Goal: Use online tool/utility: Utilize a website feature to perform a specific function

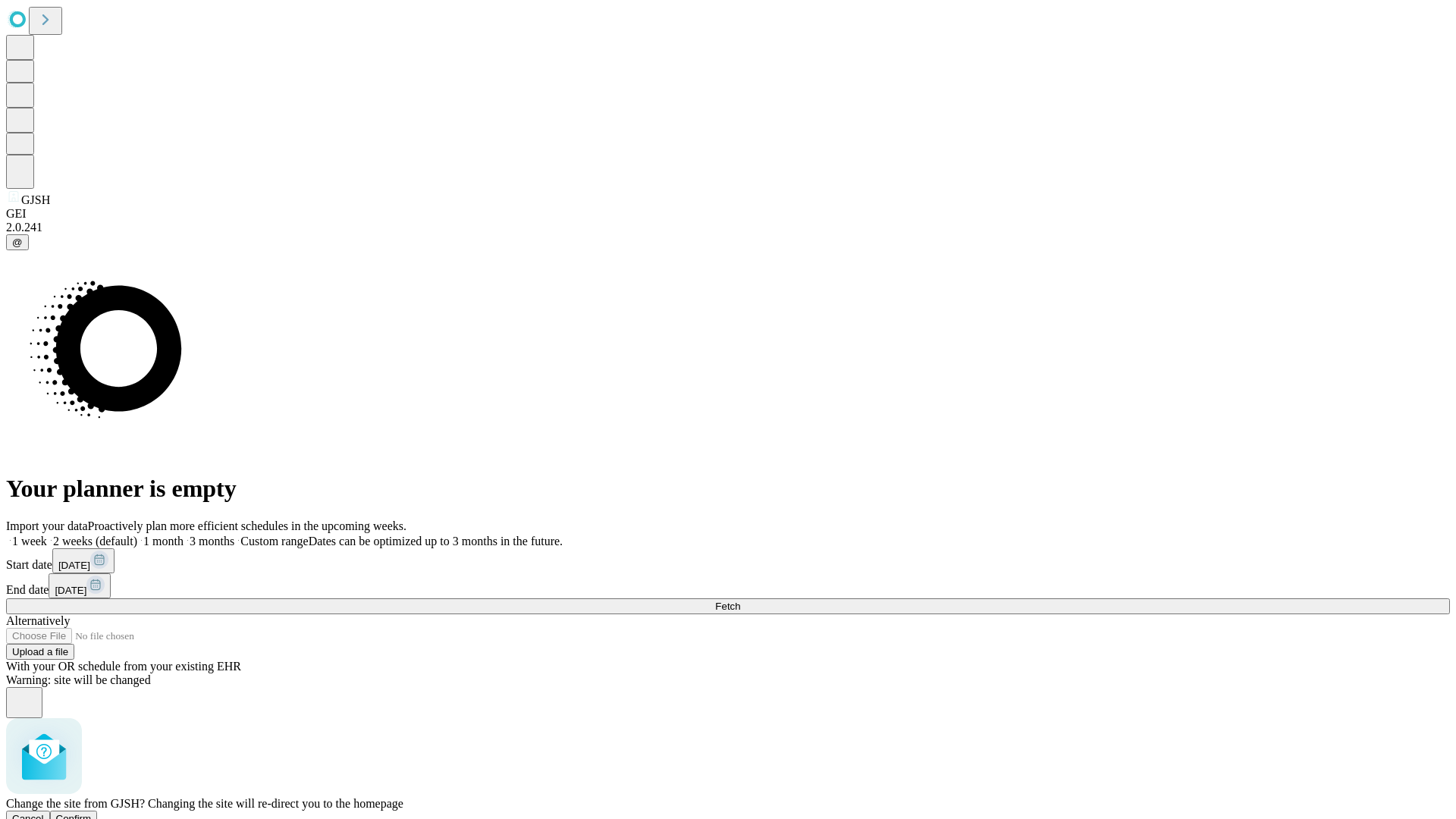
click at [92, 813] on span "Confirm" at bounding box center [74, 818] width 36 height 11
click at [137, 535] on label "2 weeks (default)" at bounding box center [92, 541] width 90 height 13
click at [740, 600] on span "Fetch" at bounding box center [727, 605] width 25 height 11
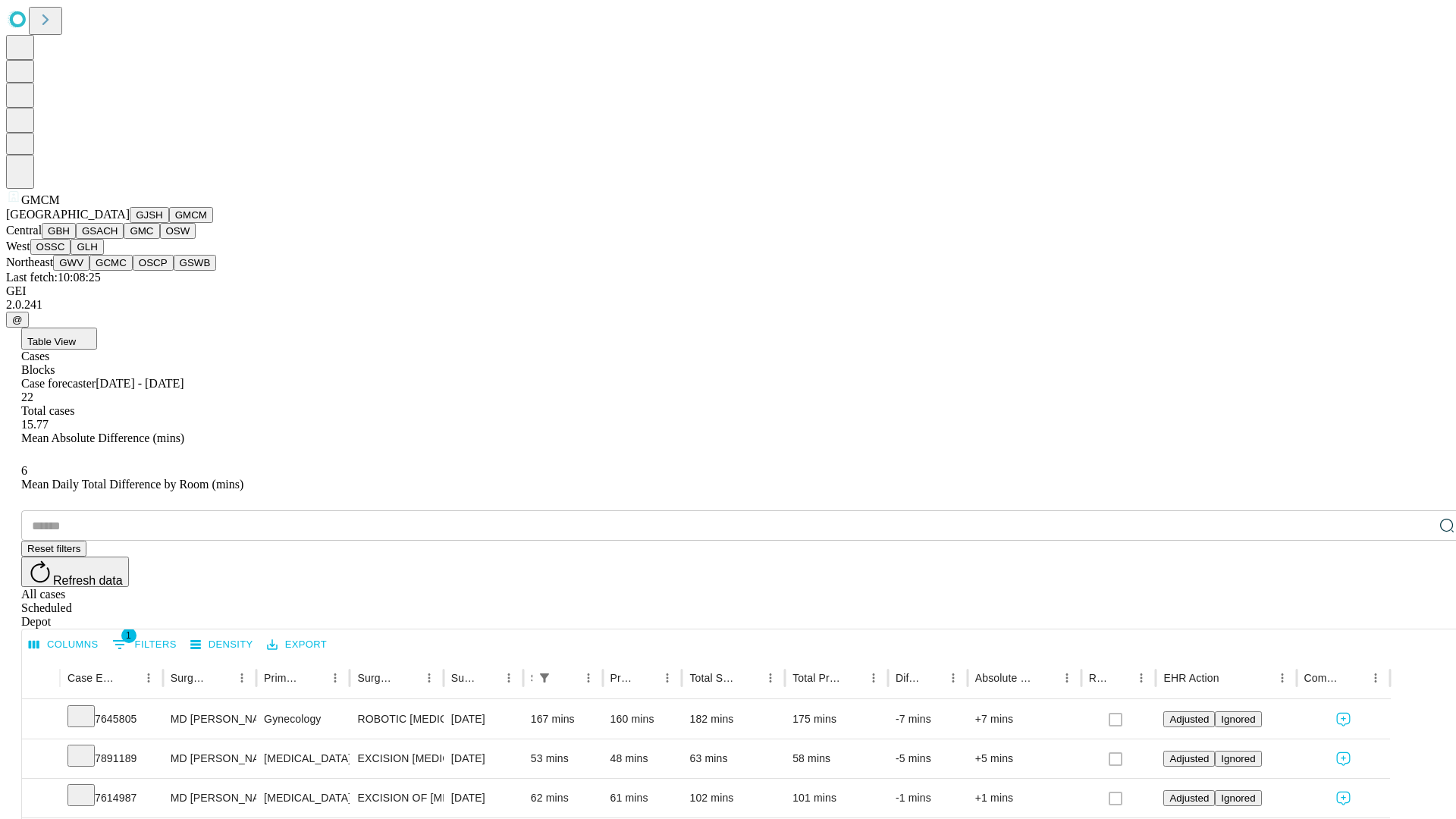
click at [75, 239] on button "GBH" at bounding box center [59, 231] width 34 height 16
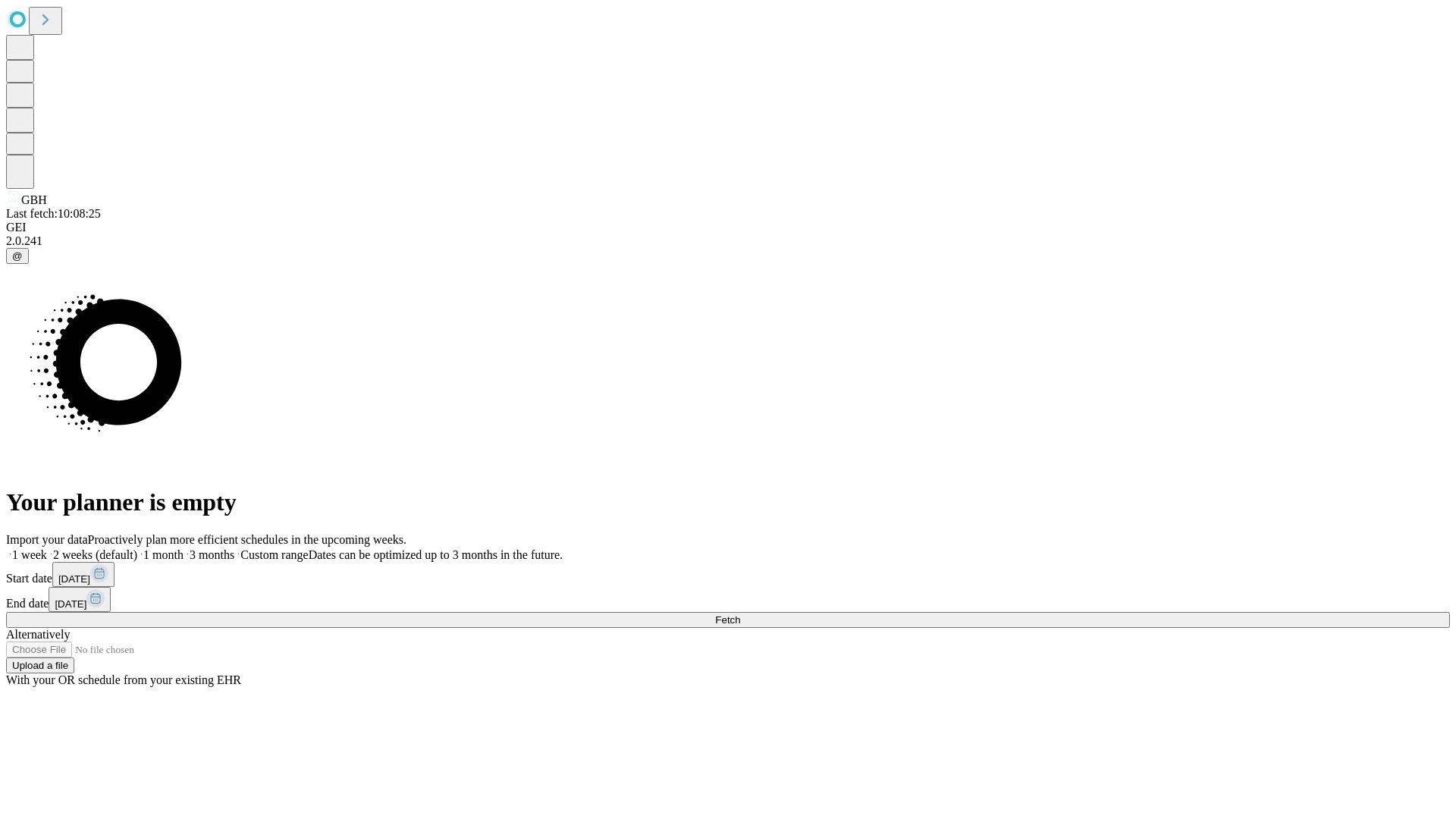
click at [137, 548] on label "2 weeks (default)" at bounding box center [92, 554] width 90 height 13
click at [740, 614] on span "Fetch" at bounding box center [727, 619] width 25 height 11
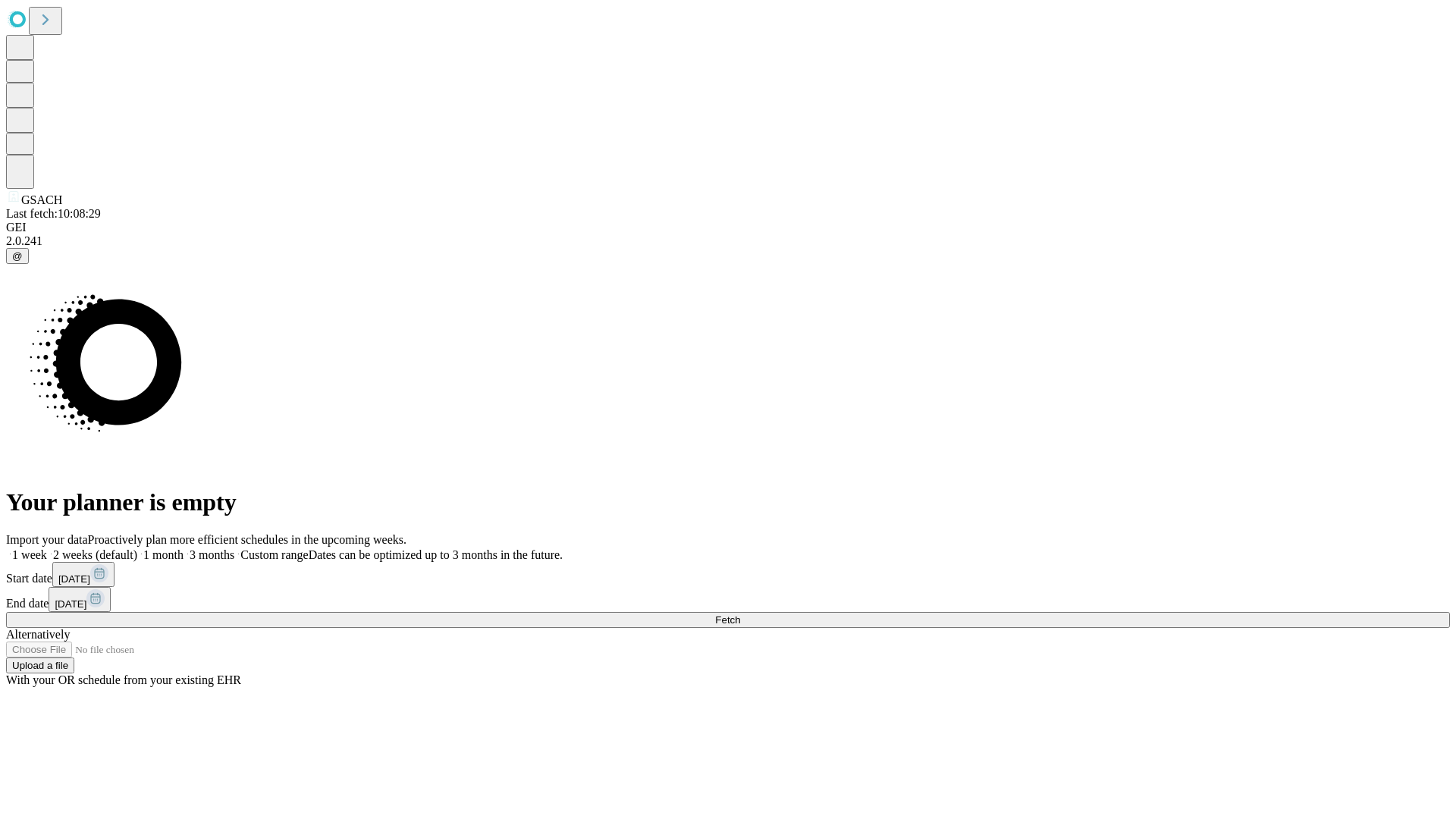
click at [137, 548] on label "2 weeks (default)" at bounding box center [92, 554] width 90 height 13
click at [740, 614] on span "Fetch" at bounding box center [727, 619] width 25 height 11
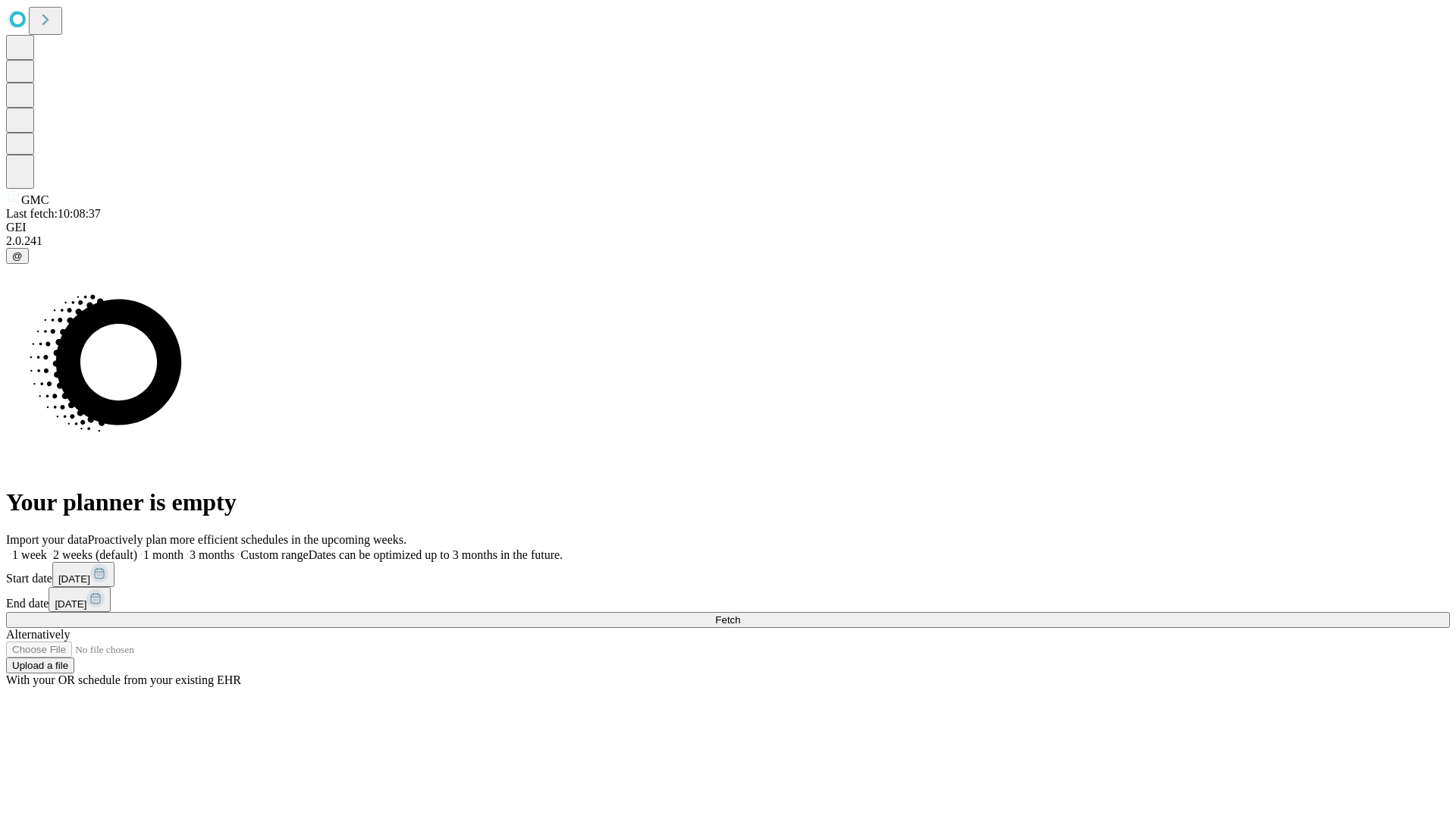
click at [137, 548] on label "2 weeks (default)" at bounding box center [92, 554] width 90 height 13
click at [740, 614] on span "Fetch" at bounding box center [727, 619] width 25 height 11
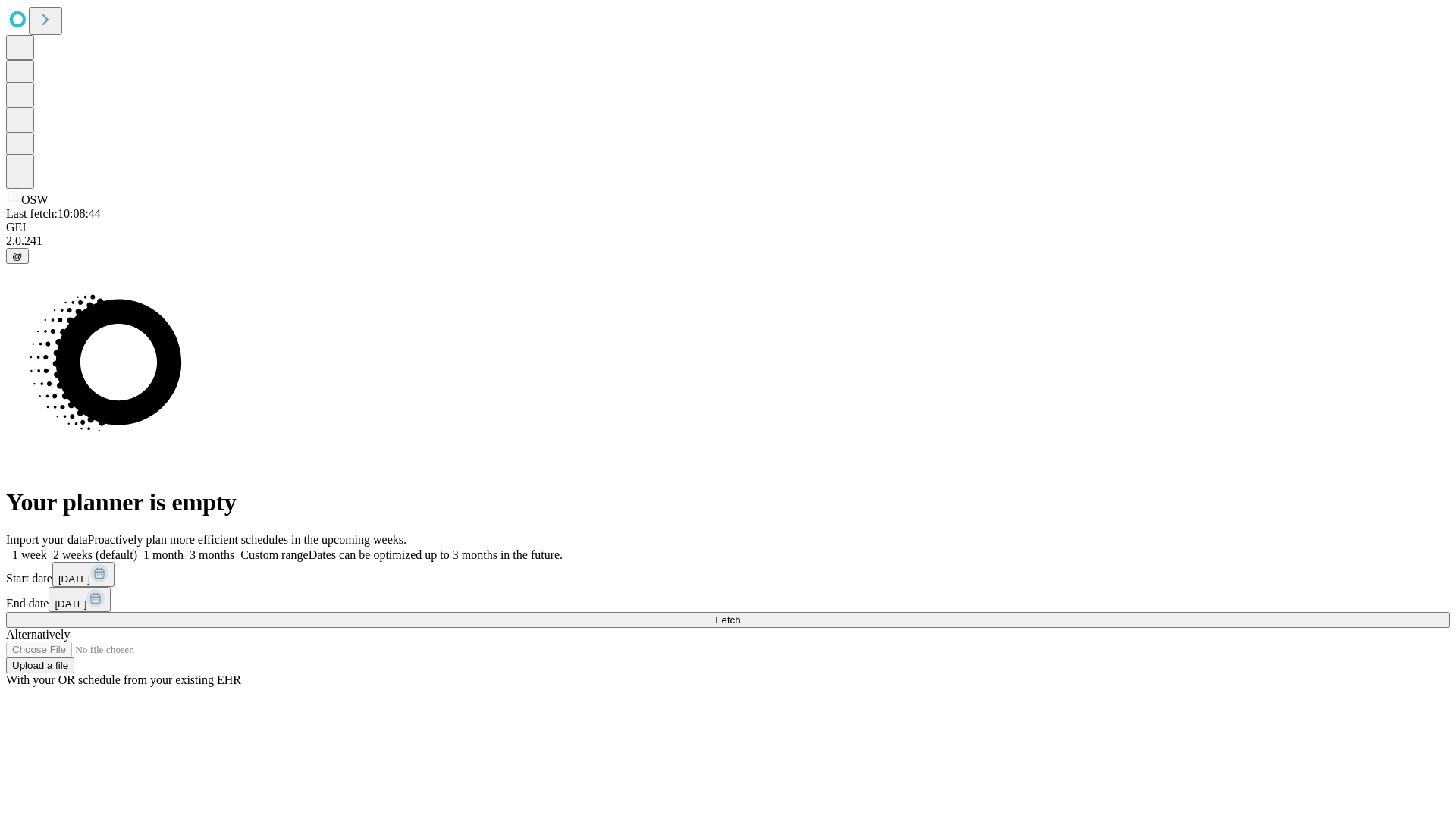
click at [137, 548] on label "2 weeks (default)" at bounding box center [92, 554] width 90 height 13
click at [740, 614] on span "Fetch" at bounding box center [727, 619] width 25 height 11
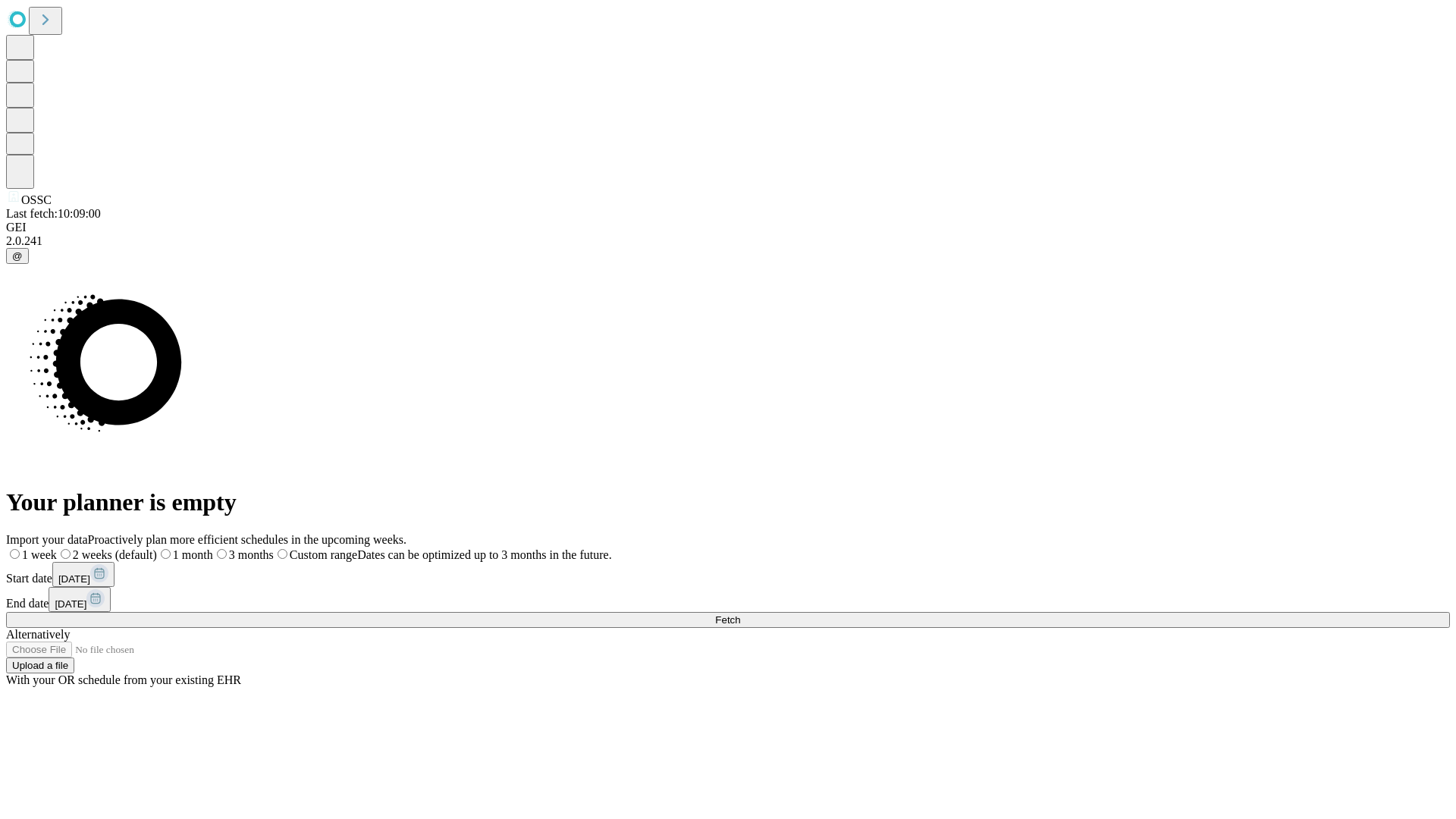
click at [157, 548] on label "2 weeks (default)" at bounding box center [106, 554] width 100 height 13
click at [740, 614] on span "Fetch" at bounding box center [727, 619] width 25 height 11
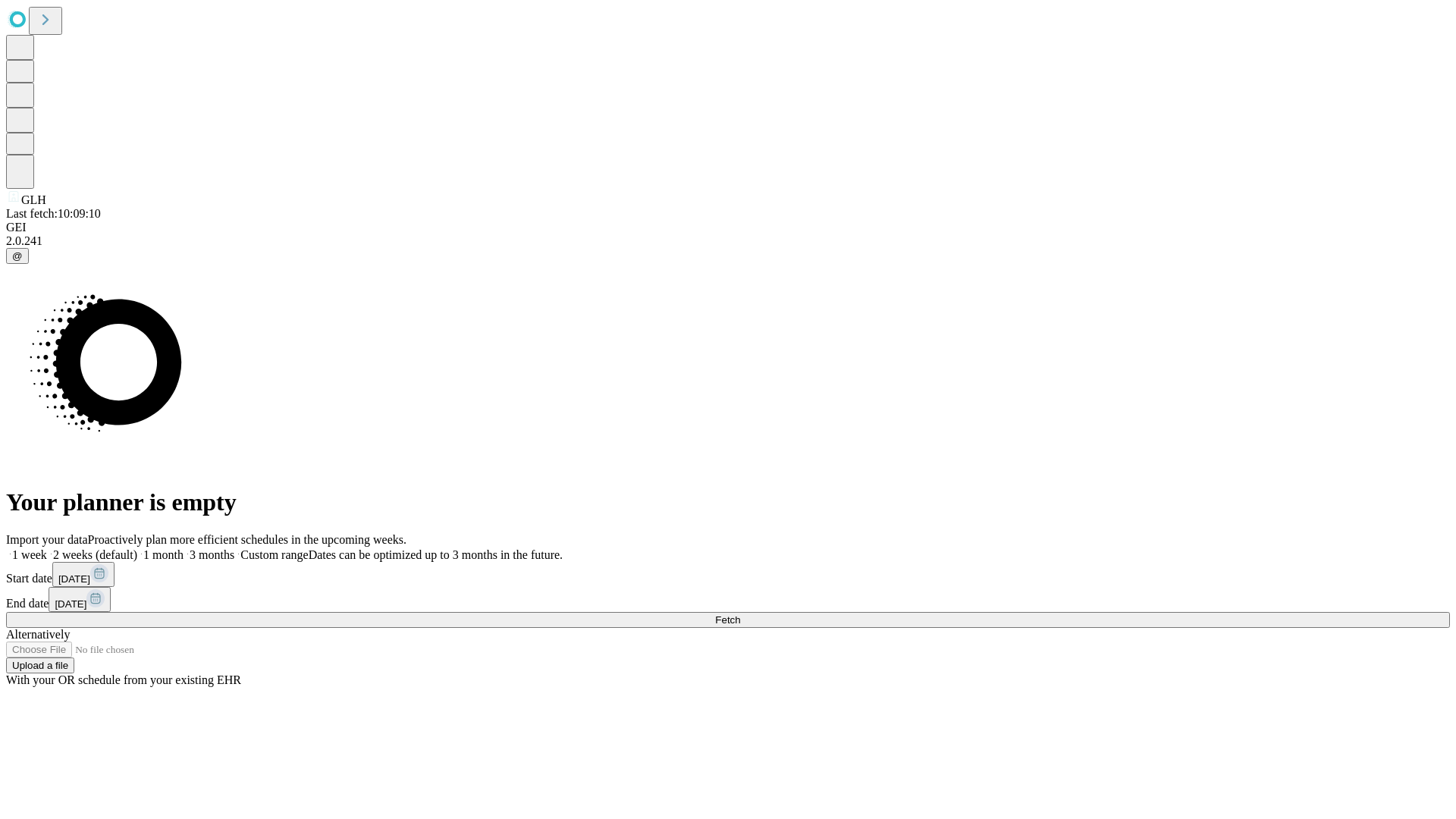
click at [137, 548] on label "2 weeks (default)" at bounding box center [92, 554] width 90 height 13
click at [740, 614] on span "Fetch" at bounding box center [727, 619] width 25 height 11
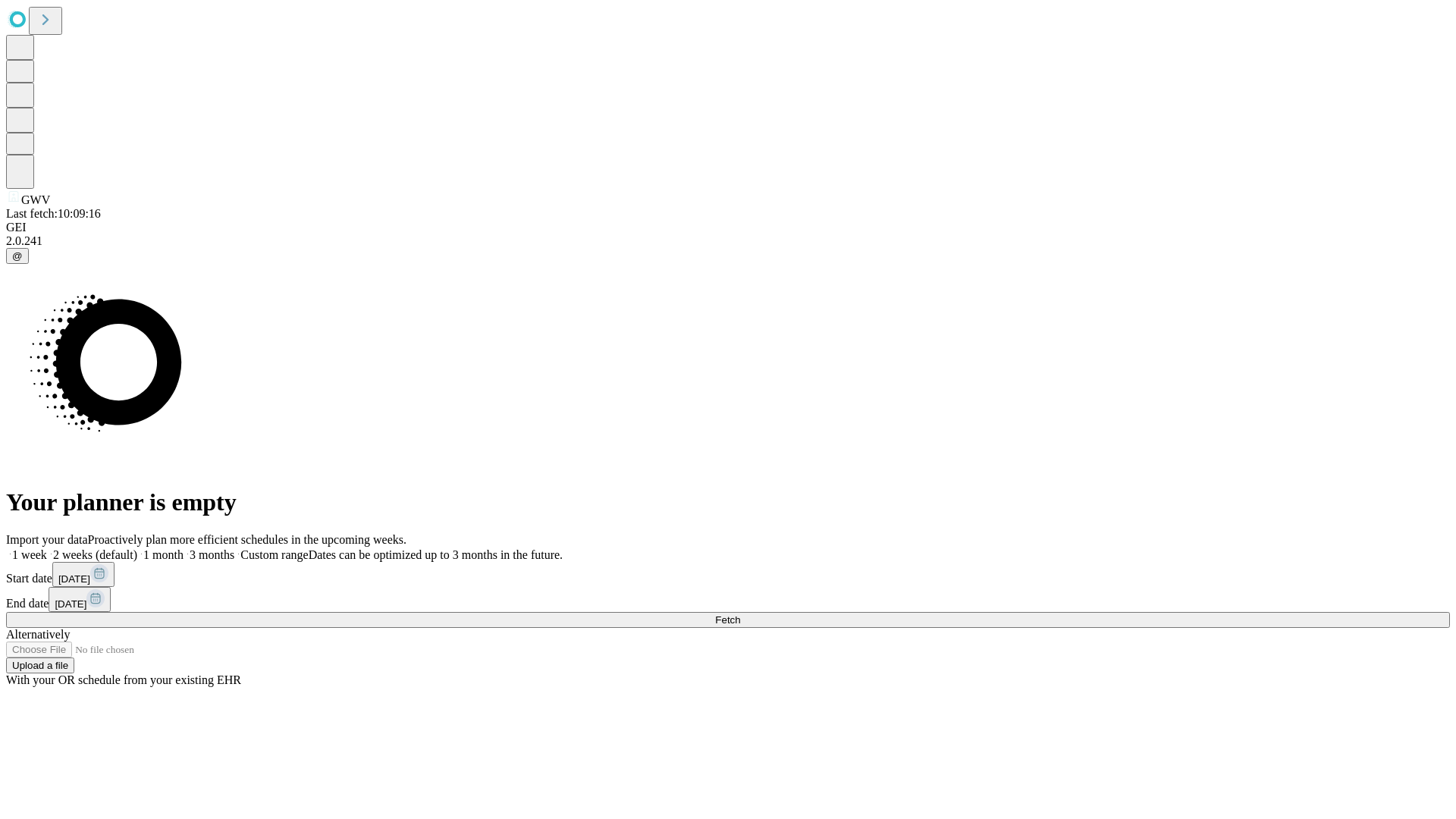
click at [137, 548] on label "2 weeks (default)" at bounding box center [92, 554] width 90 height 13
click at [740, 614] on span "Fetch" at bounding box center [727, 619] width 25 height 11
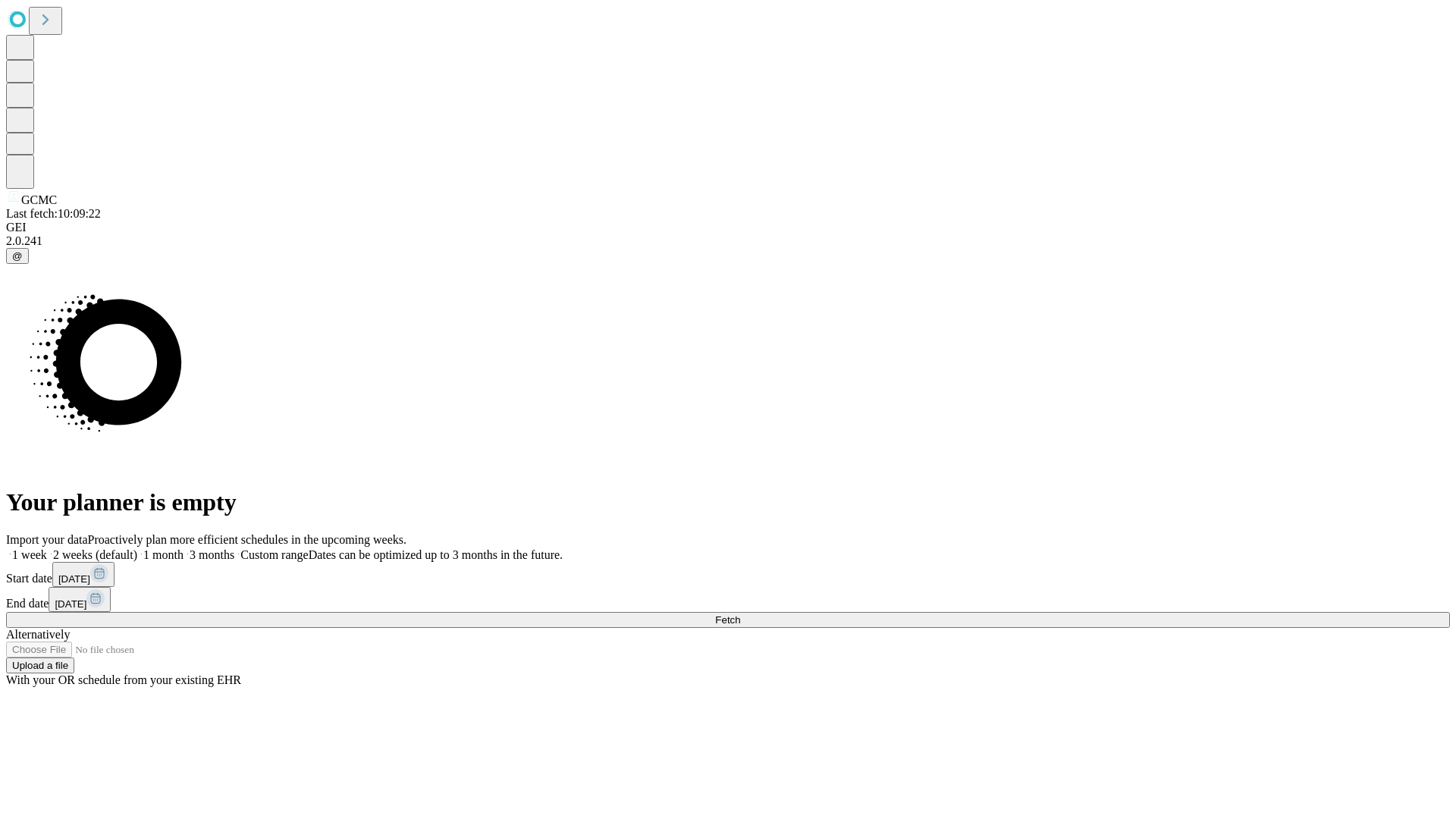
click at [137, 548] on label "2 weeks (default)" at bounding box center [92, 554] width 90 height 13
click at [740, 614] on span "Fetch" at bounding box center [727, 619] width 25 height 11
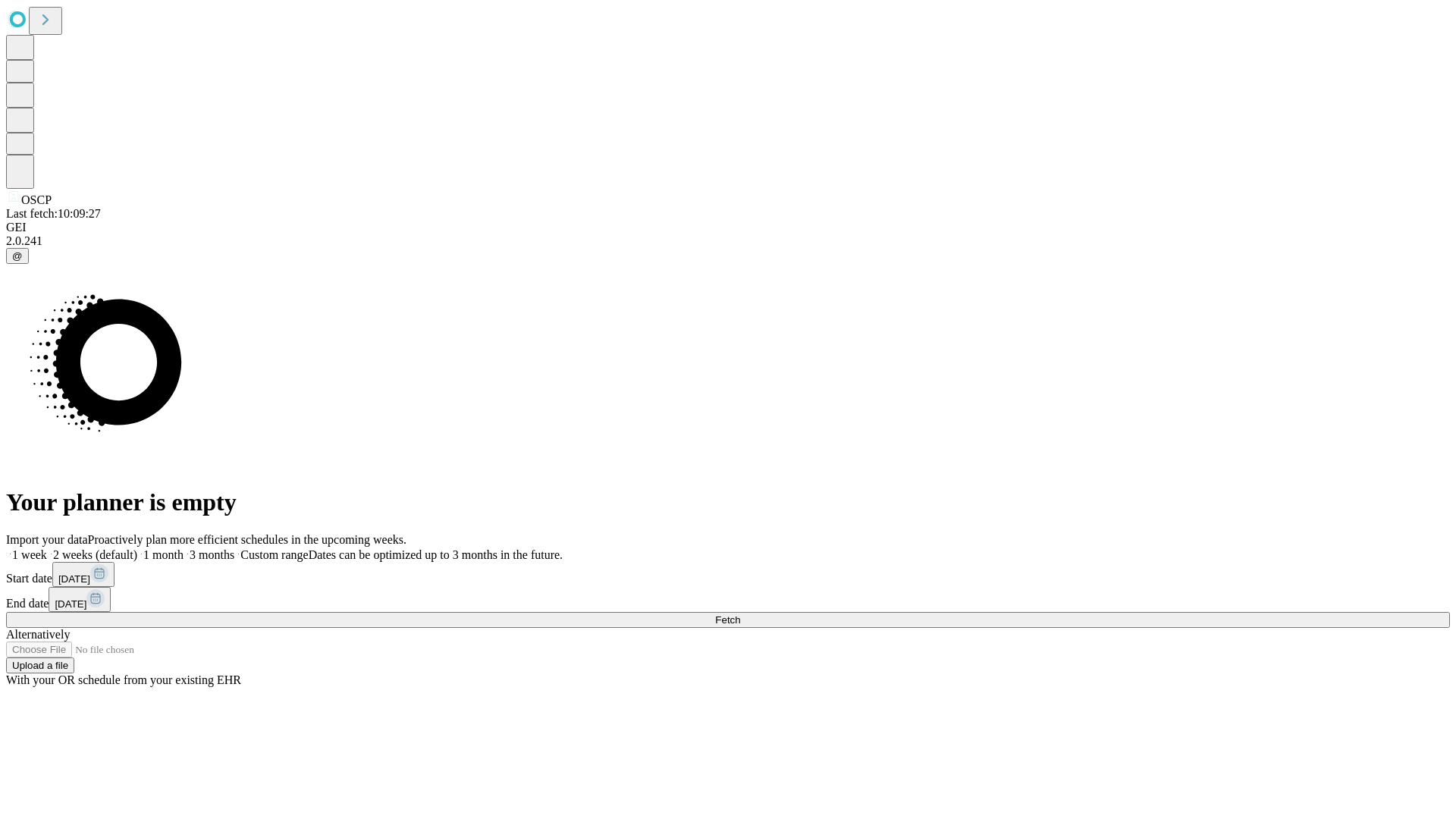
click at [137, 548] on label "2 weeks (default)" at bounding box center [92, 554] width 90 height 13
click at [740, 614] on span "Fetch" at bounding box center [727, 619] width 25 height 11
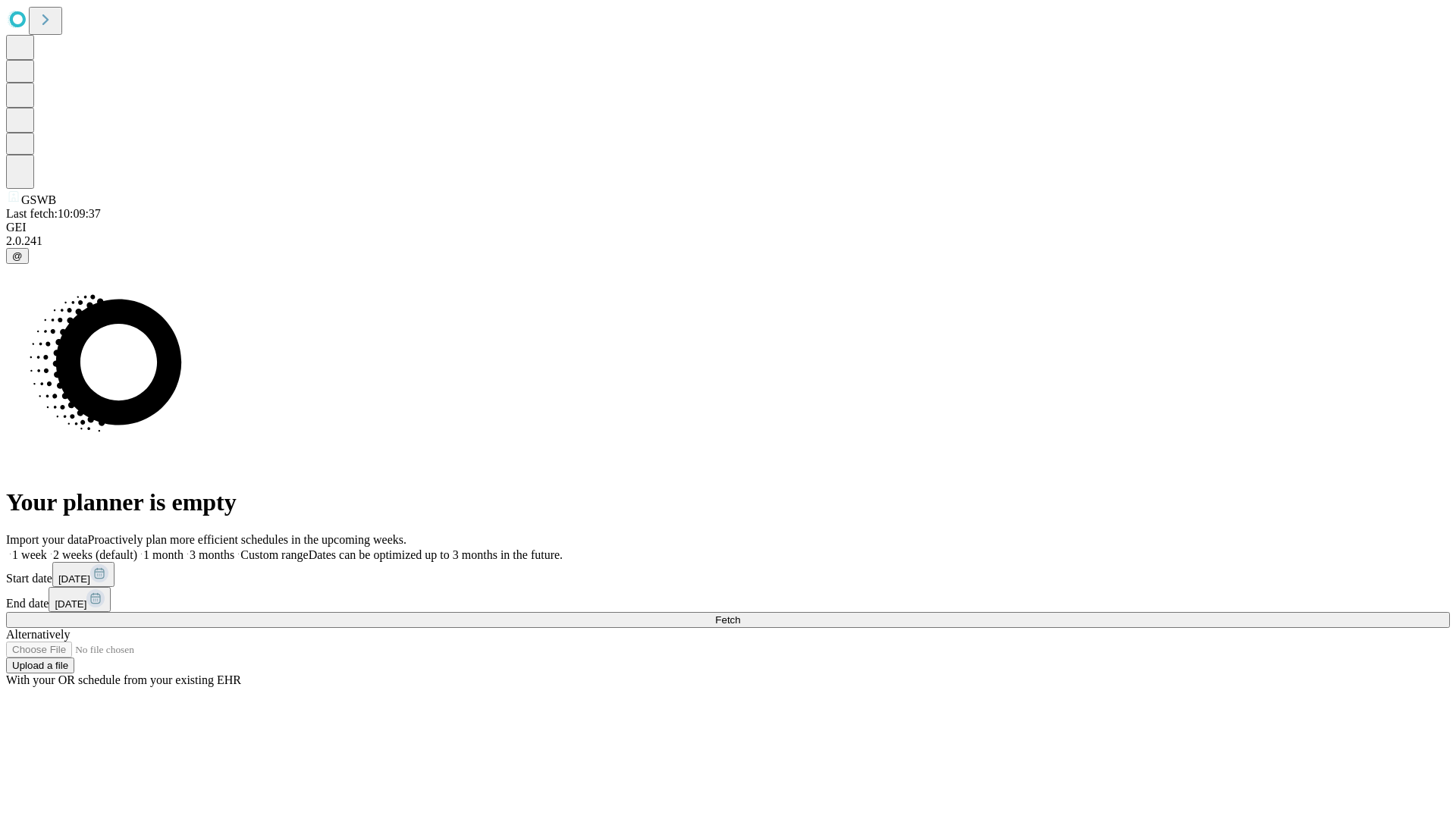
click at [137, 548] on label "2 weeks (default)" at bounding box center [92, 554] width 90 height 13
click at [740, 614] on span "Fetch" at bounding box center [727, 619] width 25 height 11
